Goal: Task Accomplishment & Management: Use online tool/utility

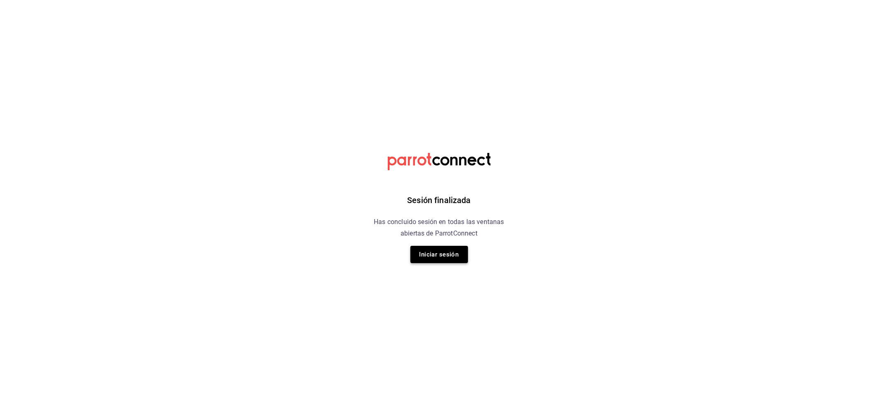
click at [456, 253] on button "Iniciar sesión" at bounding box center [439, 254] width 58 height 17
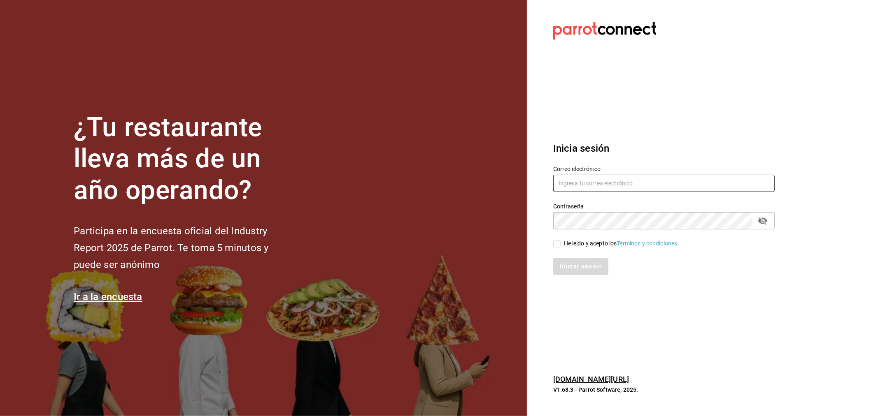
type input "[PERSON_NAME][EMAIL_ADDRESS][DOMAIN_NAME]"
click at [590, 248] on div "Iniciar sesión" at bounding box center [658, 261] width 231 height 27
click at [584, 241] on div "He leído y acepto los Términos y condiciones." at bounding box center [621, 243] width 115 height 9
click at [560, 241] on input "He leído y acepto los Términos y condiciones." at bounding box center [556, 243] width 7 height 7
checkbox input "true"
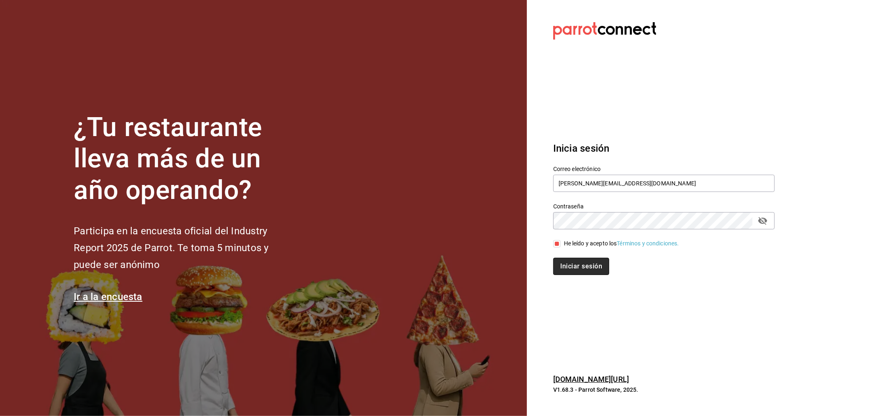
click at [588, 258] on button "Iniciar sesión" at bounding box center [581, 266] width 56 height 17
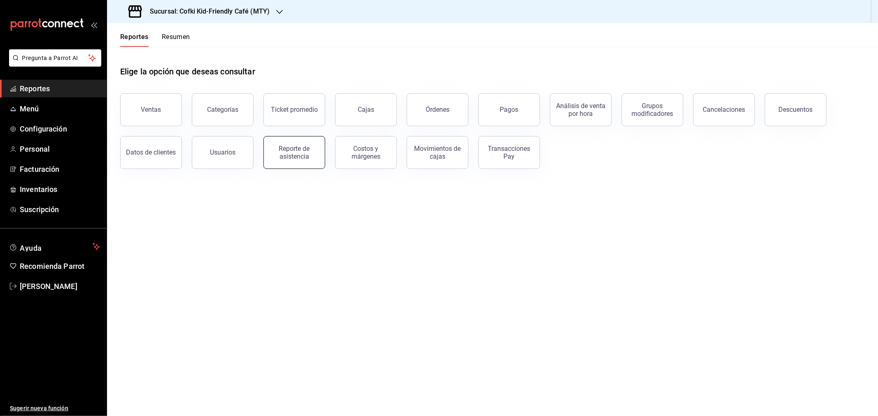
click at [304, 152] on div "Reporte de asistencia" at bounding box center [294, 153] width 51 height 16
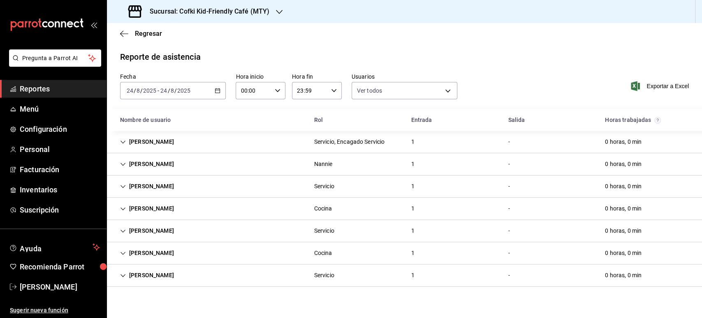
click at [231, 14] on h3 "Sucursal: Cofki Kid-Friendly Café (MTY)" at bounding box center [206, 12] width 126 height 10
click at [177, 55] on div "Cofki Cafe (La Aurora)" at bounding box center [169, 54] width 110 height 9
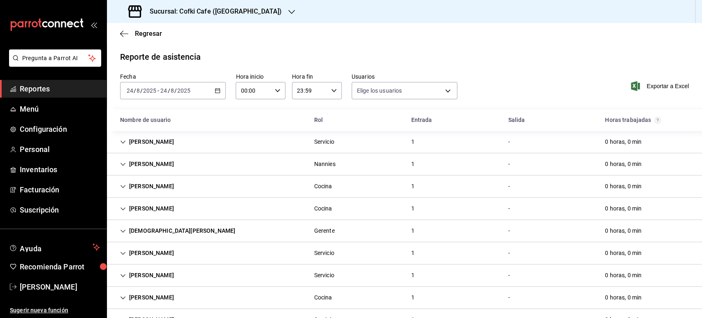
type input "1bc2234b-c368-4368-a54e-74eea6da12dd,f12cc0c2-6705-4469-b8e1-8791e53b7ea4,99d25…"
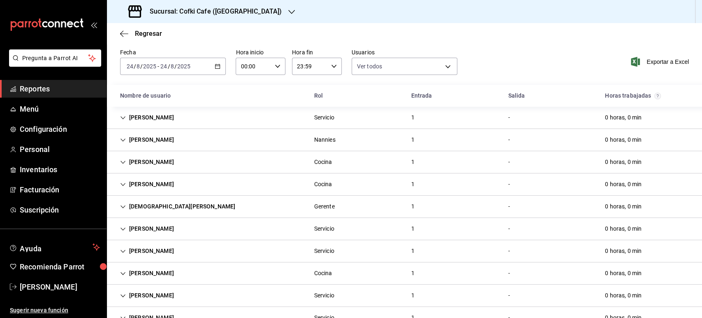
scroll to position [70, 0]
